Goal: Task Accomplishment & Management: Manage account settings

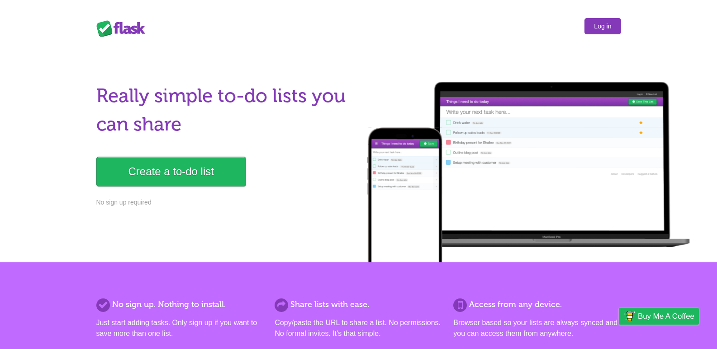
click at [601, 24] on link "Log in" at bounding box center [602, 26] width 36 height 16
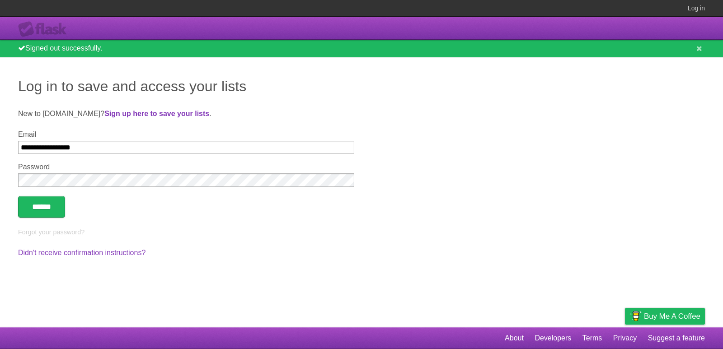
type input "**********"
click at [18, 196] on input "******" at bounding box center [41, 207] width 47 height 22
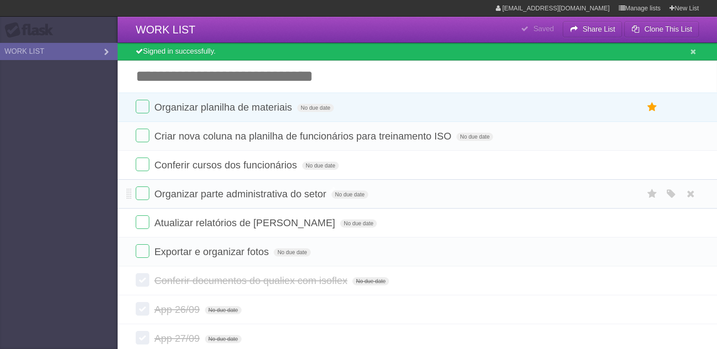
click at [222, 195] on span "Organizar parte administrativa do setor" at bounding box center [241, 194] width 174 height 11
click at [99, 206] on aside "Flask WORK LIST" at bounding box center [59, 174] width 118 height 349
drag, startPoint x: 8, startPoint y: 104, endPoint x: 69, endPoint y: 34, distance: 92.6
click at [59, 45] on aside "Flask WORK LIST" at bounding box center [59, 174] width 118 height 349
click at [16, 115] on aside "Flask WORK LIST" at bounding box center [59, 174] width 118 height 349
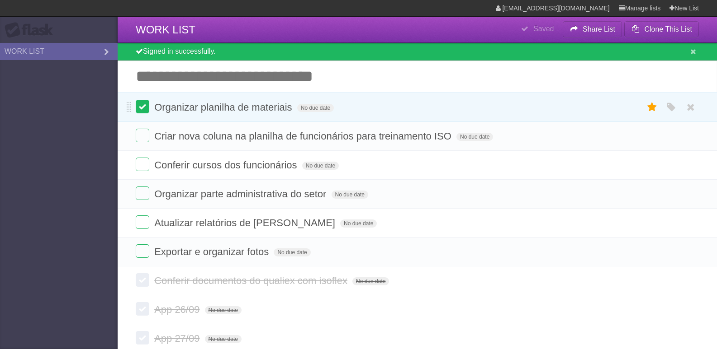
click at [147, 110] on label at bounding box center [143, 107] width 14 height 14
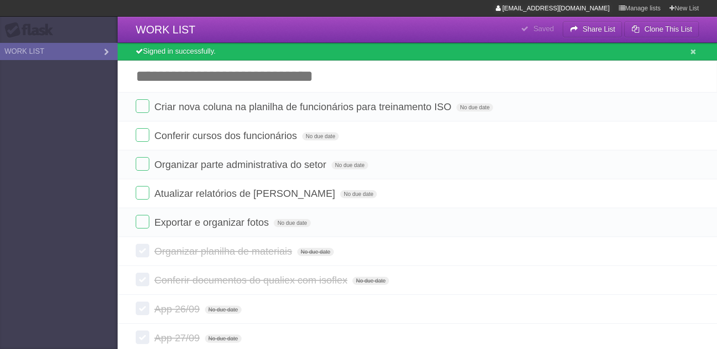
click at [585, 8] on link "[EMAIL_ADDRESS][DOMAIN_NAME]" at bounding box center [553, 8] width 114 height 16
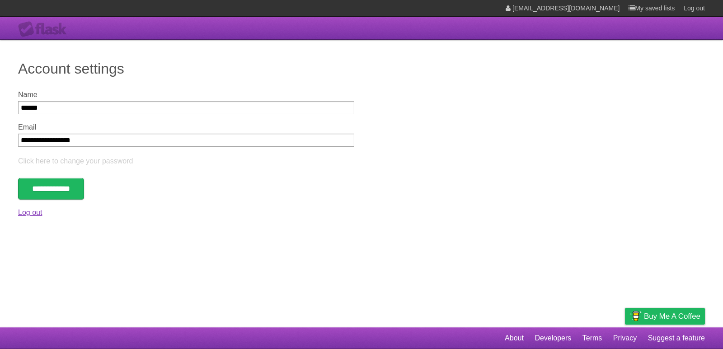
click at [20, 212] on link "Log out" at bounding box center [30, 213] width 24 height 8
